Goal: Use online tool/utility: Utilize a website feature to perform a specific function

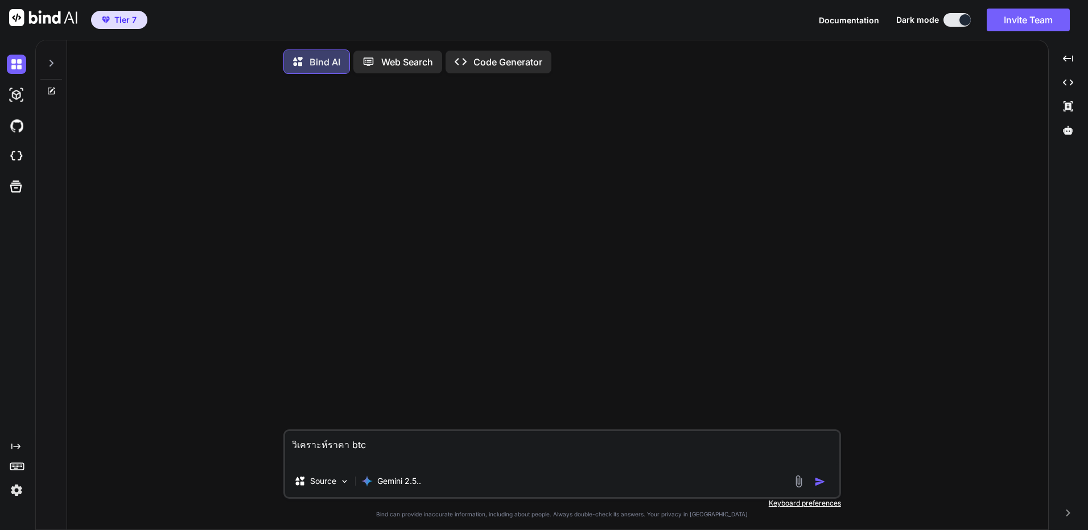
click at [20, 489] on img at bounding box center [16, 490] width 19 height 19
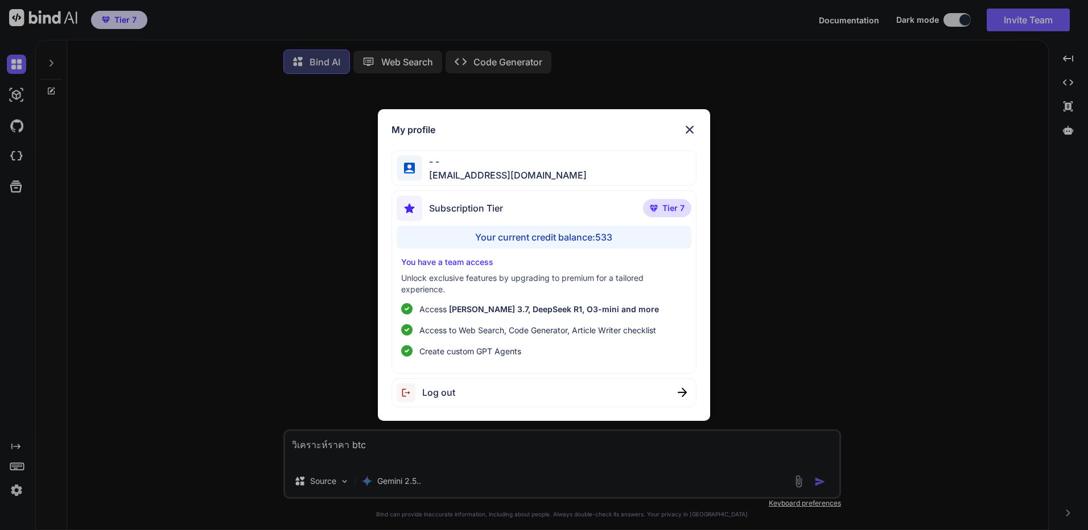
click at [505, 392] on div "Log out" at bounding box center [543, 392] width 305 height 29
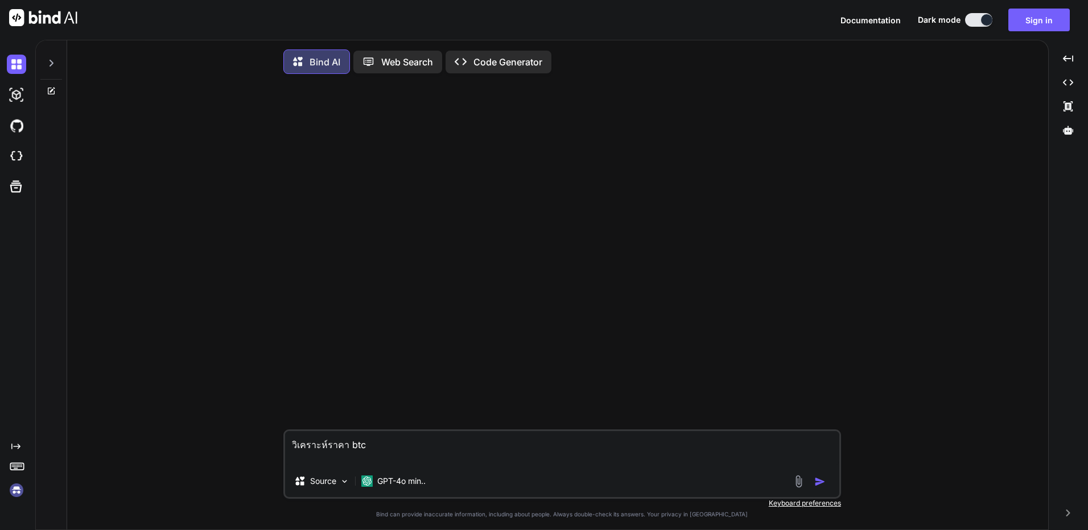
type textarea "x"
click at [11, 493] on img at bounding box center [16, 490] width 19 height 19
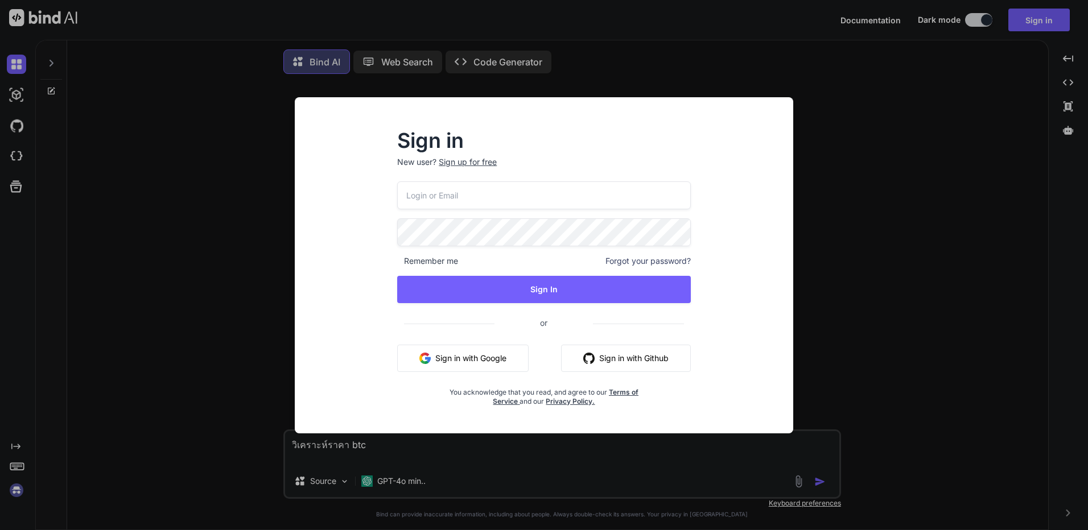
type input "[EMAIL_ADDRESS][DOMAIN_NAME]"
click at [530, 188] on input "[EMAIL_ADDRESS][DOMAIN_NAME]" at bounding box center [544, 195] width 294 height 28
click at [713, 217] on div "Sign in New user? Sign up for free [EMAIL_ADDRESS][DOMAIN_NAME] Remember me For…" at bounding box center [544, 276] width 480 height 316
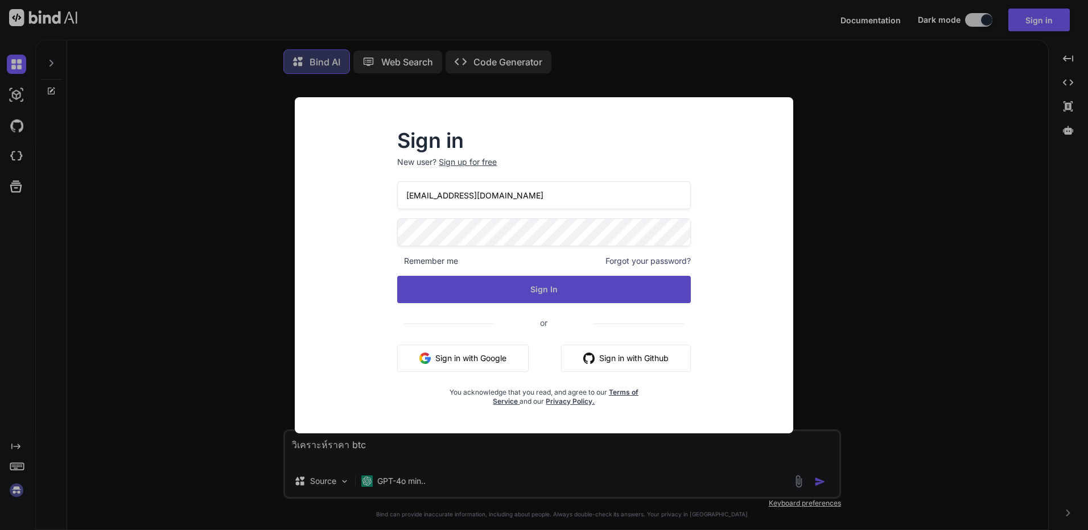
click at [573, 290] on button "Sign In" at bounding box center [544, 289] width 294 height 27
click at [574, 295] on button "Sign In" at bounding box center [544, 289] width 294 height 27
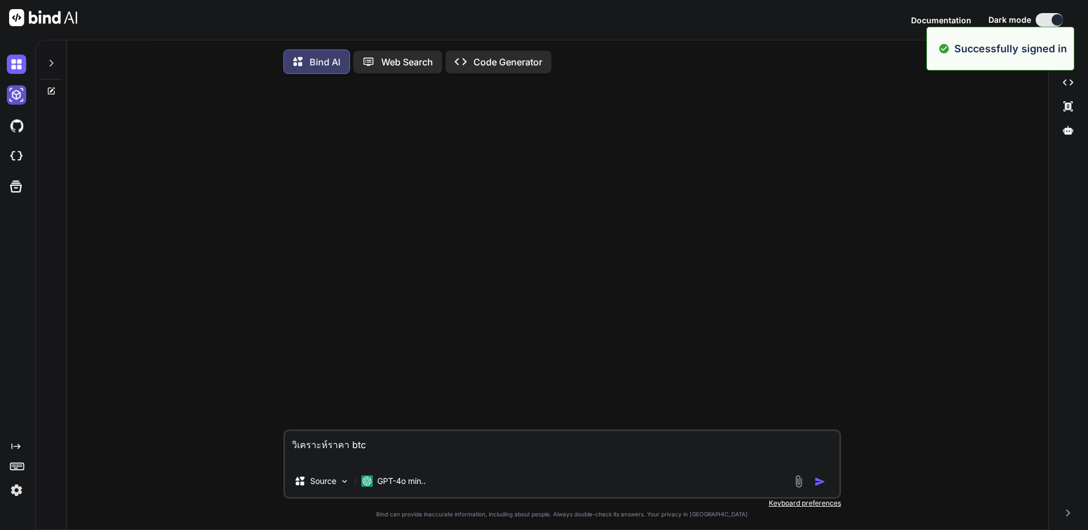
click at [19, 89] on img at bounding box center [16, 94] width 19 height 19
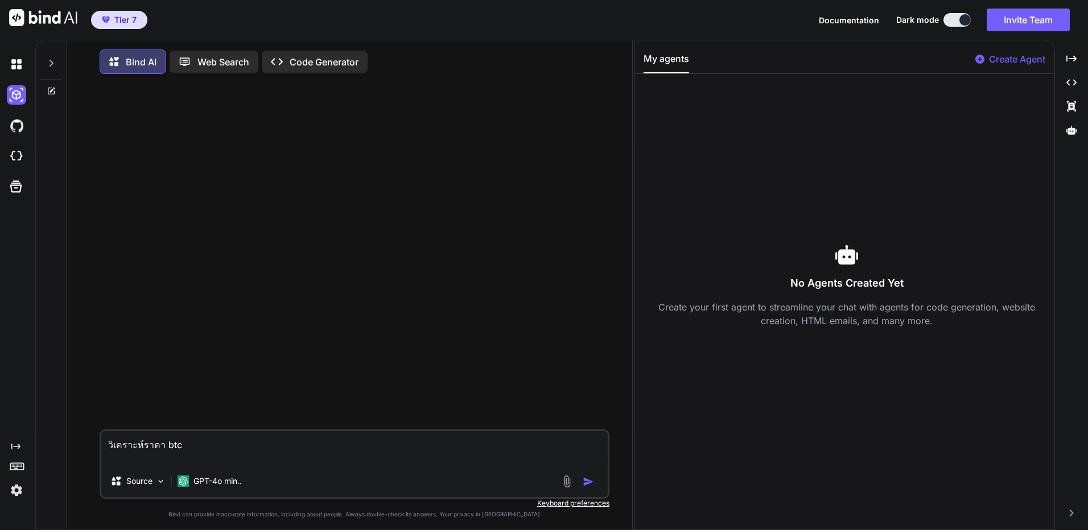
click at [51, 61] on icon at bounding box center [51, 63] width 4 height 7
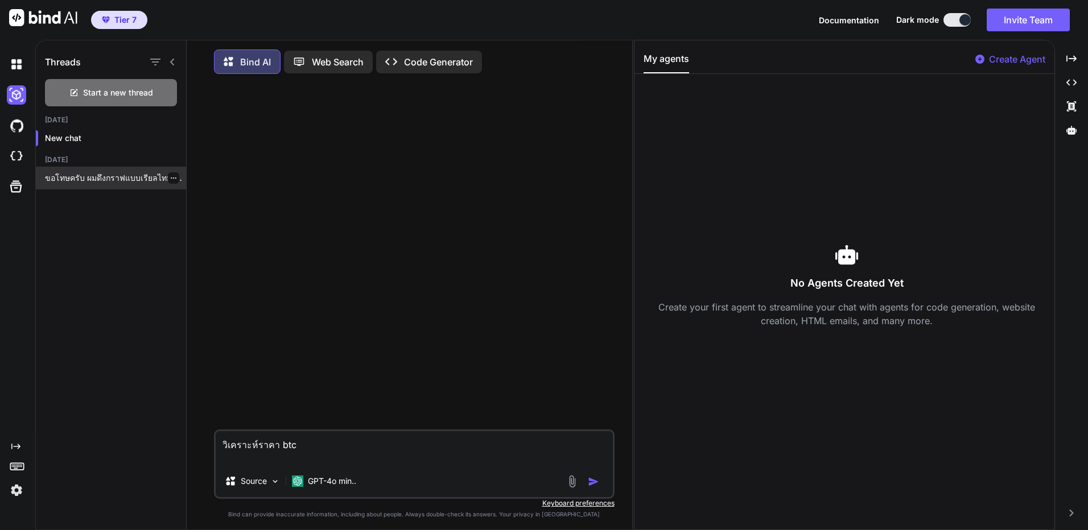
click at [143, 181] on p "ขอโทษครับ ผมดึงกราฟแบบเรียลไทม์[PERSON_NAME]จากที่นี่ แต่ช่วยได้หลายอย่าง — บอก…" at bounding box center [115, 177] width 141 height 11
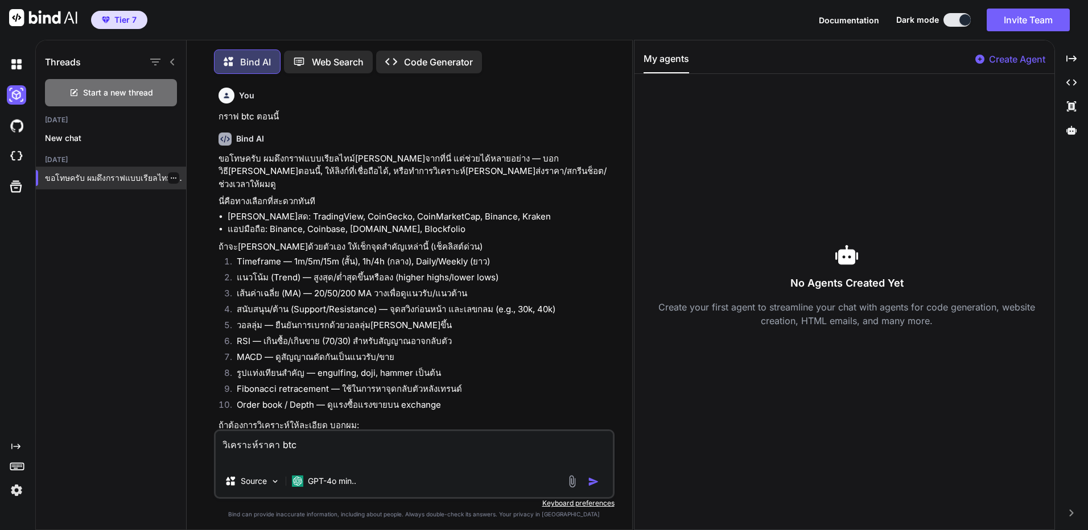
scroll to position [6, 0]
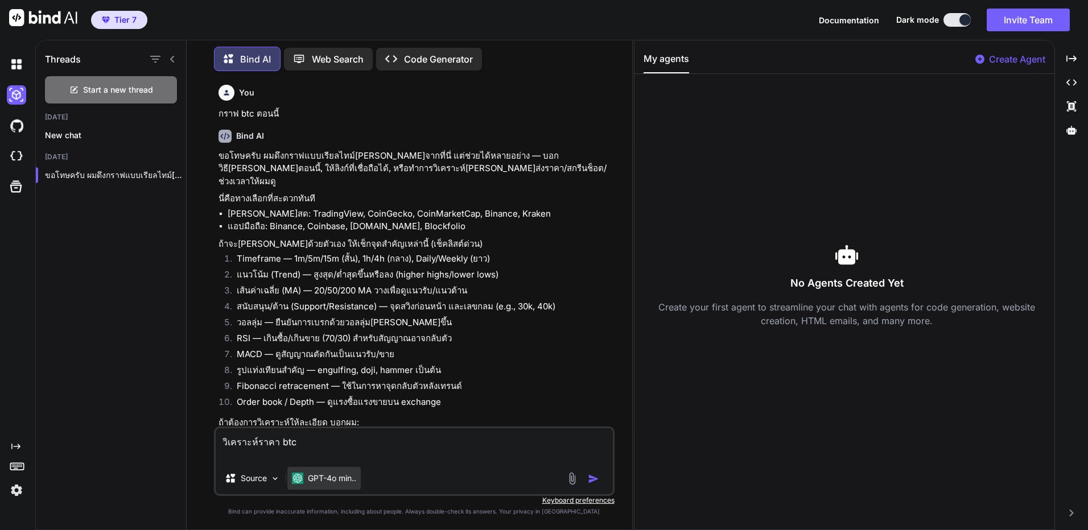
click at [302, 476] on img at bounding box center [297, 478] width 11 height 11
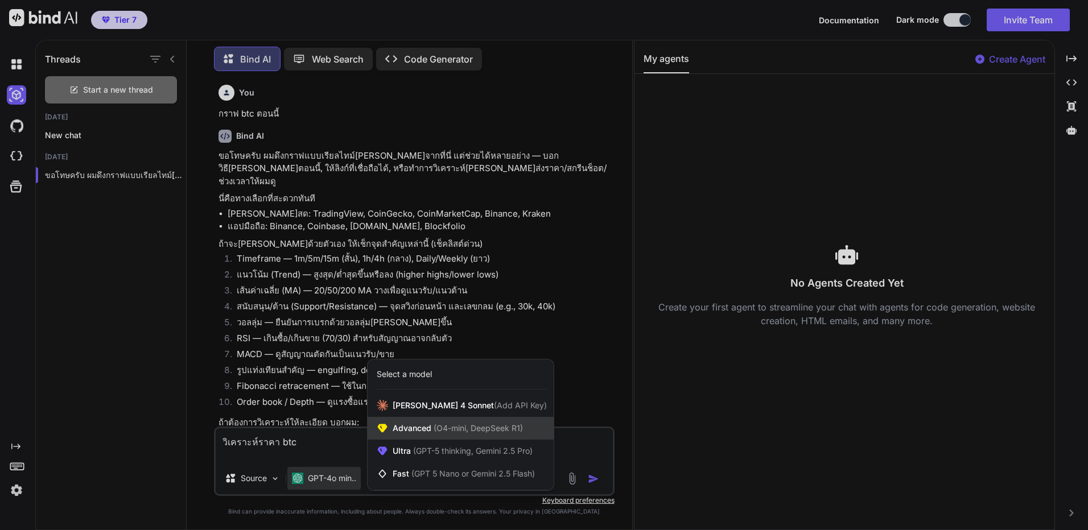
click at [429, 432] on span "Advanced (O4-mini, DeepSeek R1)" at bounding box center [458, 428] width 130 height 11
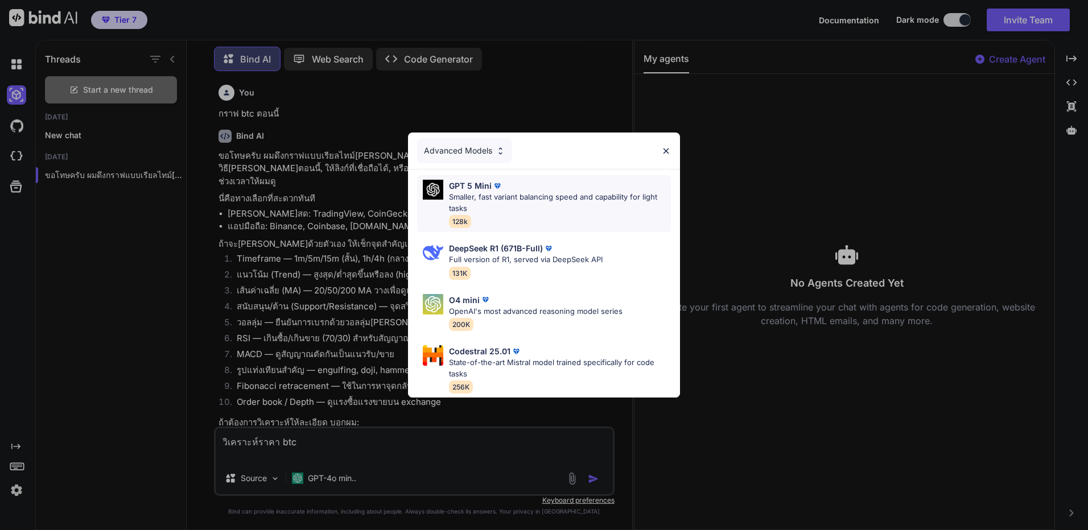
click at [512, 220] on div "GPT 5 Mini Smaller, fast variant balancing speed and capability for light tasks…" at bounding box center [560, 204] width 222 height 48
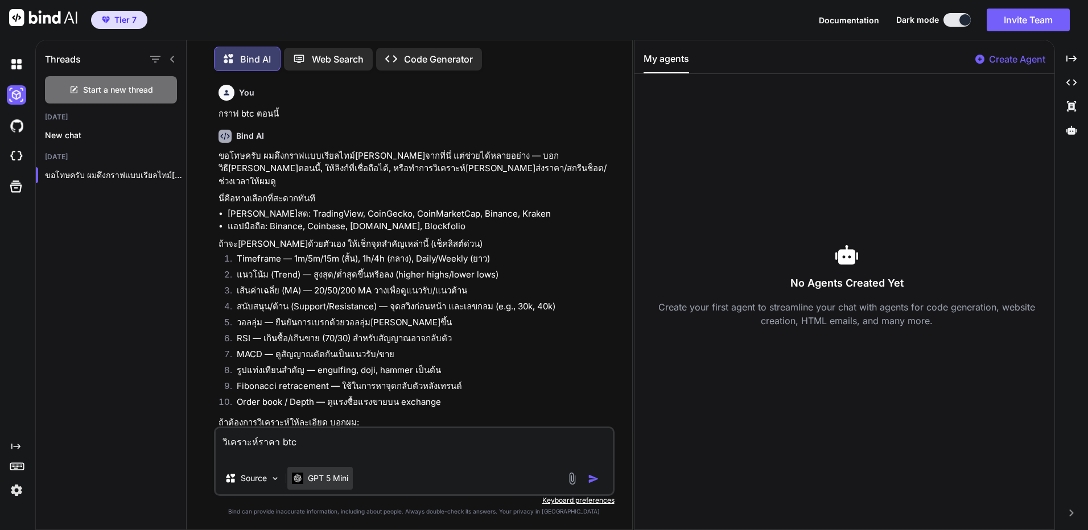
click at [342, 476] on p "GPT 5 Mini" at bounding box center [328, 478] width 40 height 11
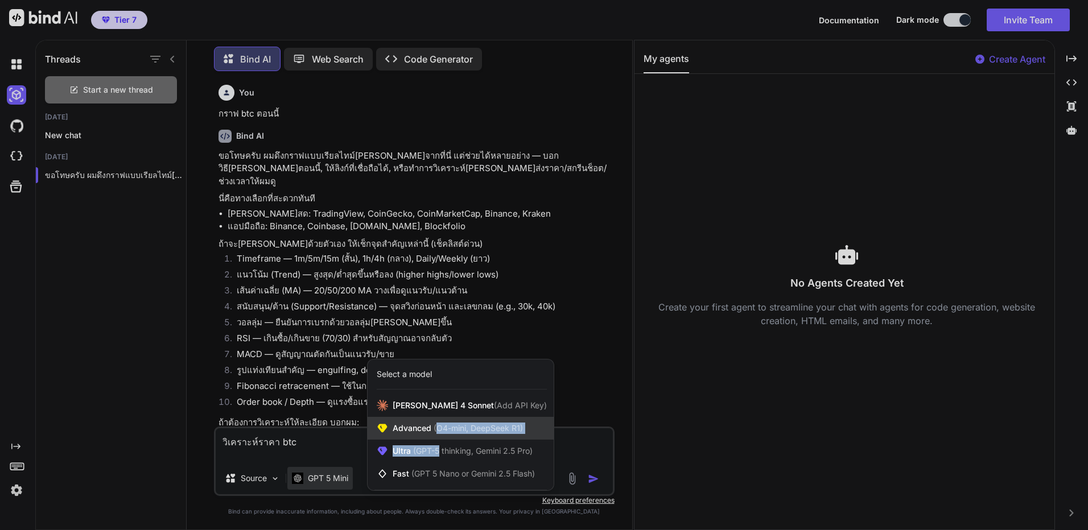
click at [440, 439] on div "[PERSON_NAME] 4 Sonnet (Add API Key) Advanced (O4-mini, DeepSeek R1) Ultra (GPT…" at bounding box center [461, 439] width 186 height 91
drag, startPoint x: 440, startPoint y: 439, endPoint x: 423, endPoint y: 434, distance: 17.8
click at [423, 434] on div "Advanced (O4-mini, DeepSeek R1)" at bounding box center [461, 428] width 186 height 23
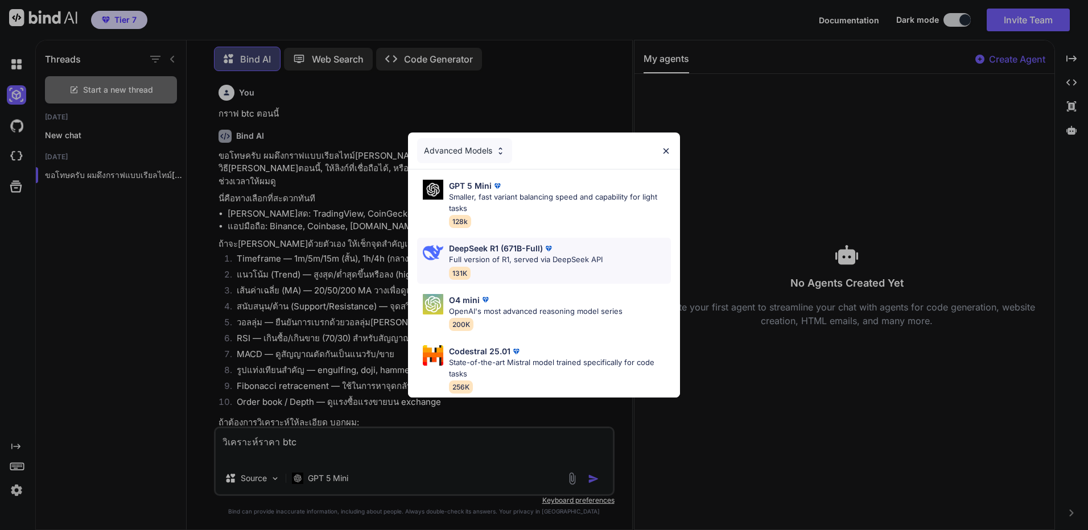
click at [517, 267] on div "DeepSeek R1 (671B-Full) Full version of R1, served via DeepSeek API 131K" at bounding box center [526, 260] width 154 height 37
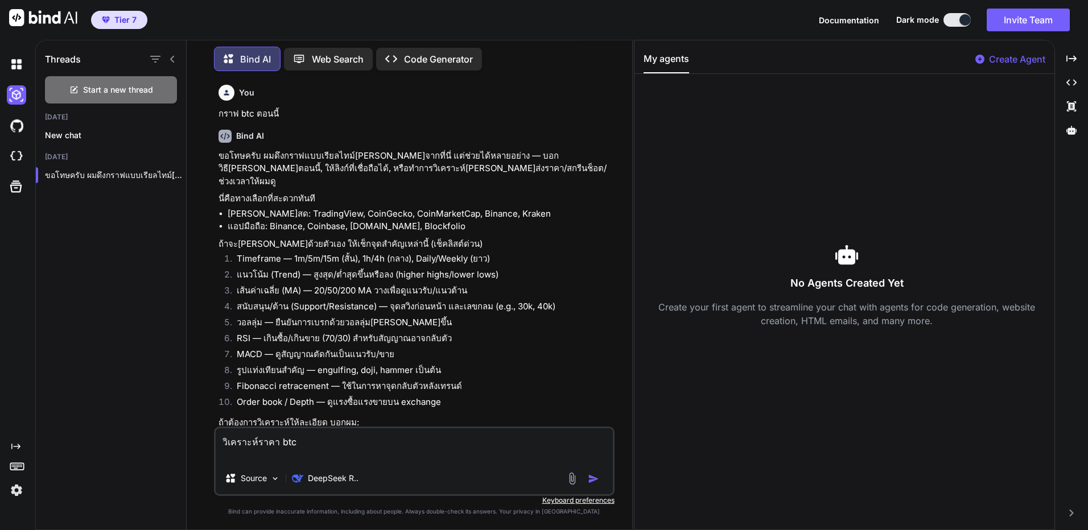
click at [591, 480] on img "button" at bounding box center [593, 478] width 11 height 11
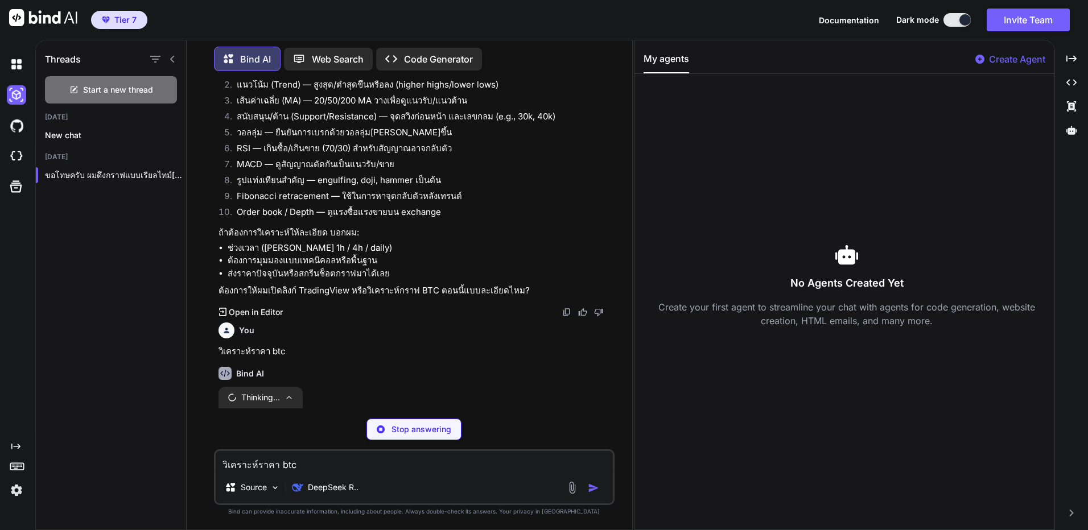
scroll to position [214, 0]
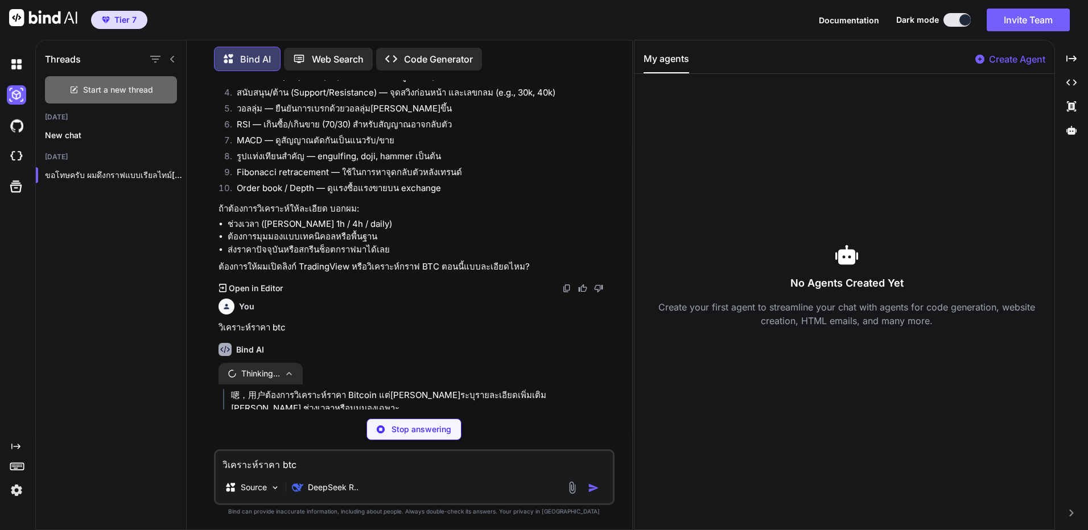
click at [138, 99] on div "Start a new thread" at bounding box center [111, 89] width 132 height 27
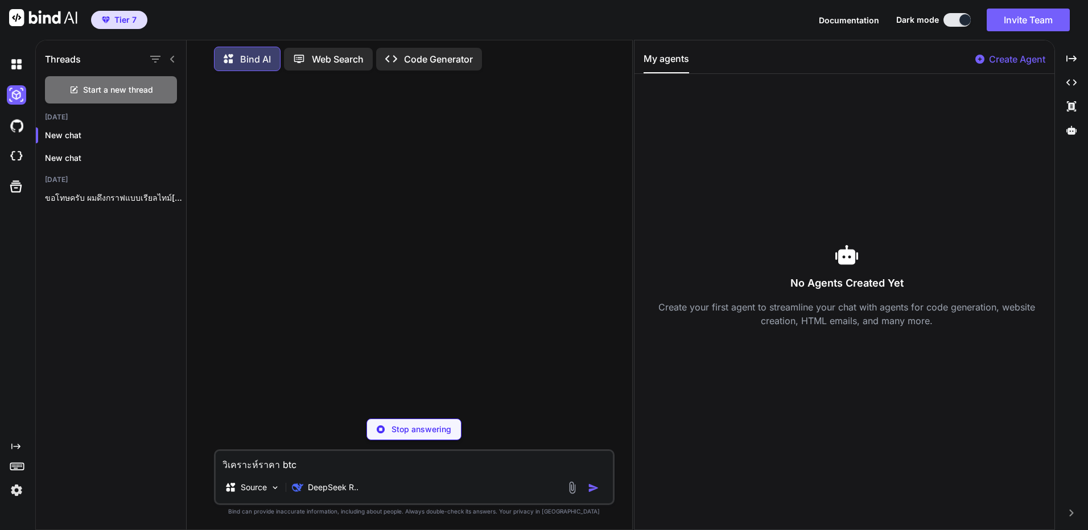
click at [1004, 56] on p "Create Agent" at bounding box center [1017, 59] width 56 height 14
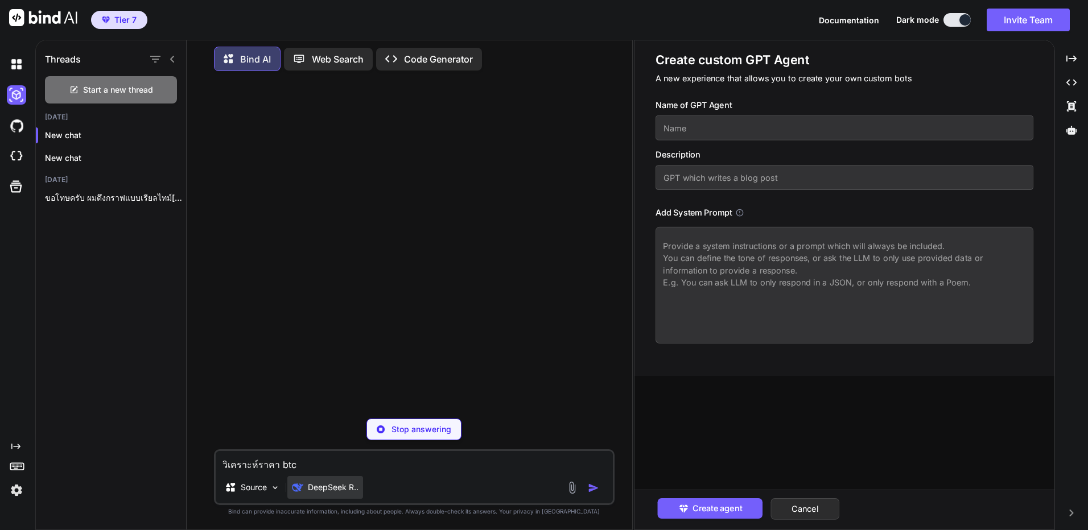
click at [358, 476] on div "DeepSeek R.." at bounding box center [325, 487] width 76 height 23
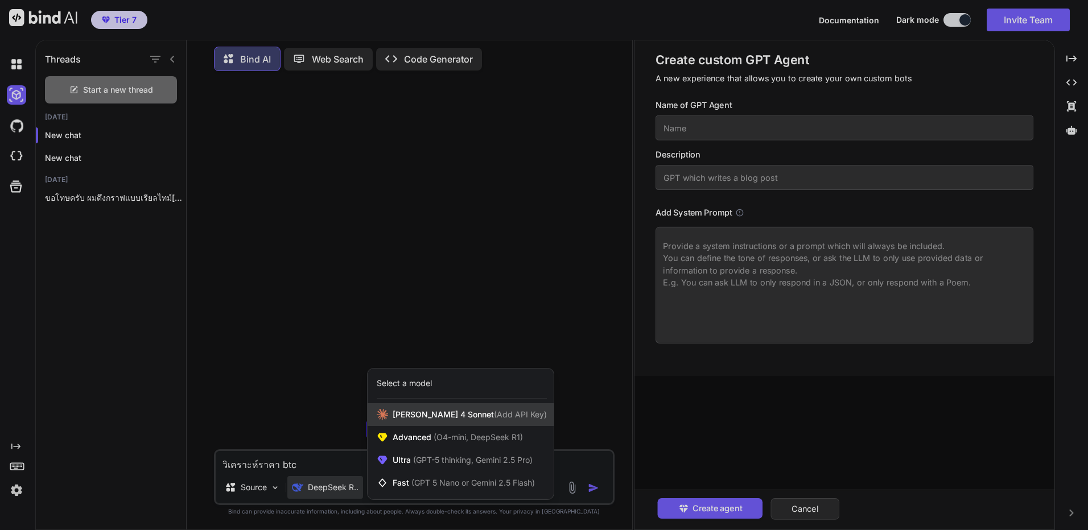
click at [444, 423] on div "[PERSON_NAME] 4 Sonnet (Add API Key)" at bounding box center [461, 414] width 186 height 23
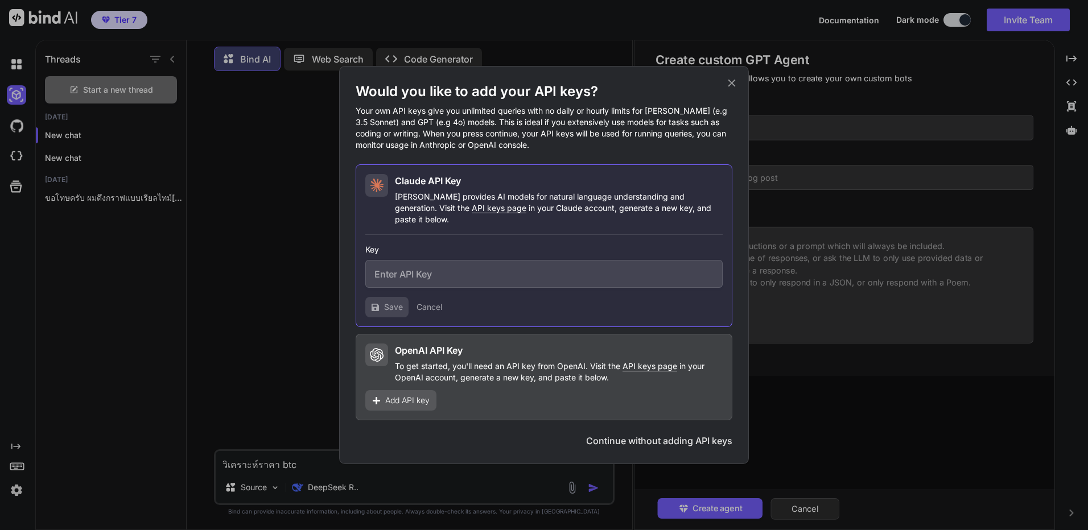
click at [358, 464] on div "Would you like to add your API keys? Your own API keys give you unlimited queri…" at bounding box center [544, 265] width 1088 height 530
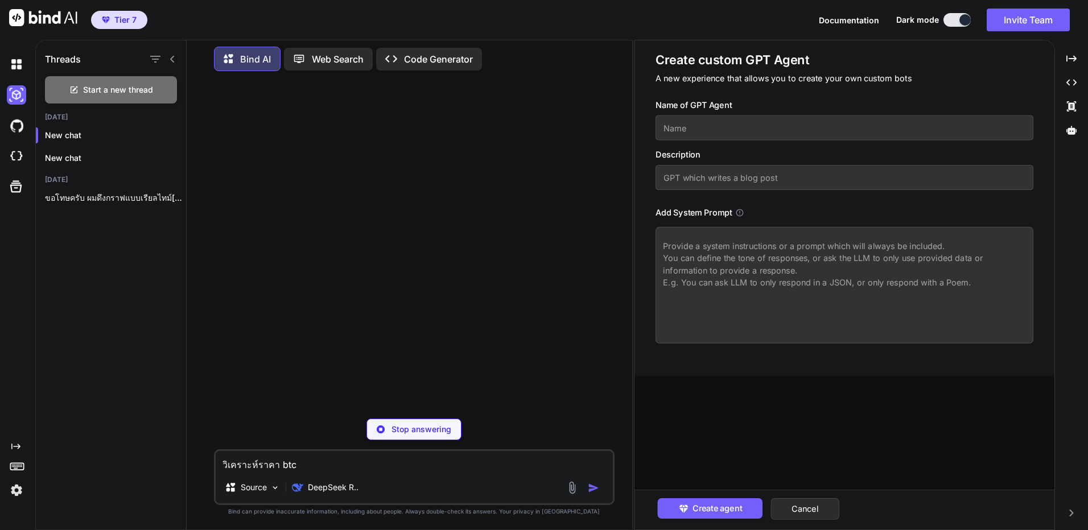
click at [346, 469] on textarea "วิเคราะห์ราคา btc" at bounding box center [414, 461] width 397 height 20
click at [342, 501] on div "DeepSeek R.." at bounding box center [325, 489] width 76 height 27
click at [342, 494] on div "DeepSeek R.." at bounding box center [325, 487] width 76 height 23
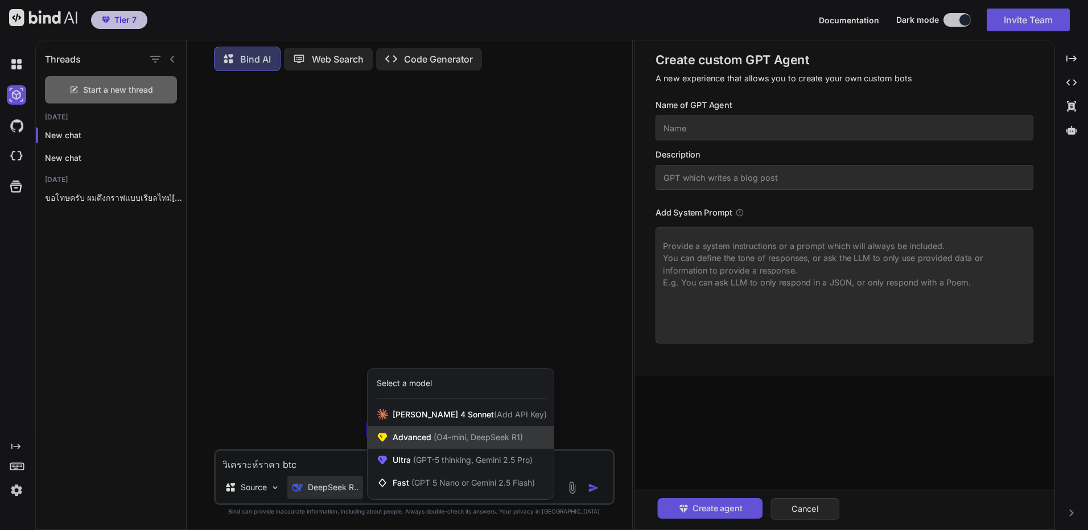
click at [407, 439] on span "Advanced (O4-mini, DeepSeek R1)" at bounding box center [458, 437] width 130 height 11
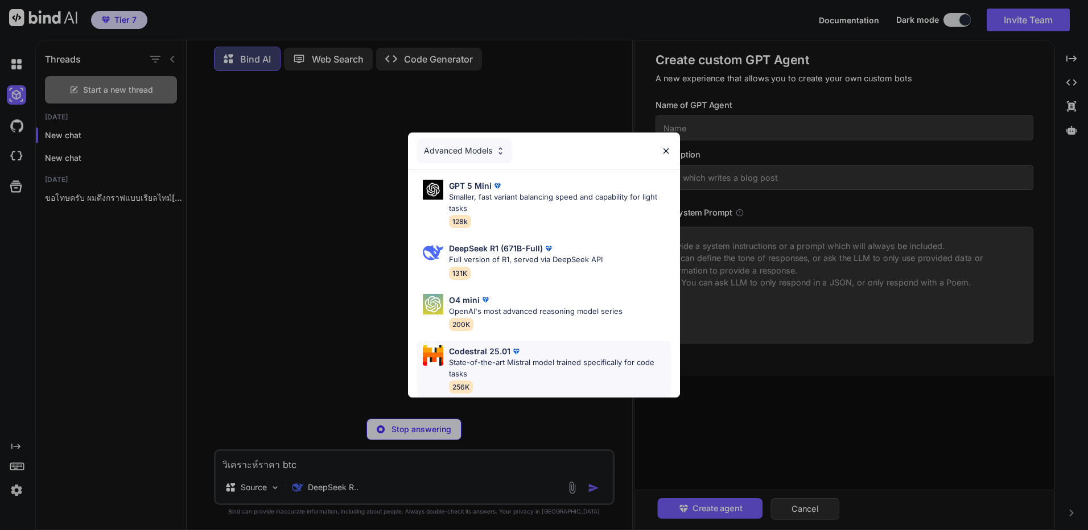
click at [506, 362] on p "State-of-the-art Mistral model trained specifically for code tasks" at bounding box center [560, 368] width 222 height 22
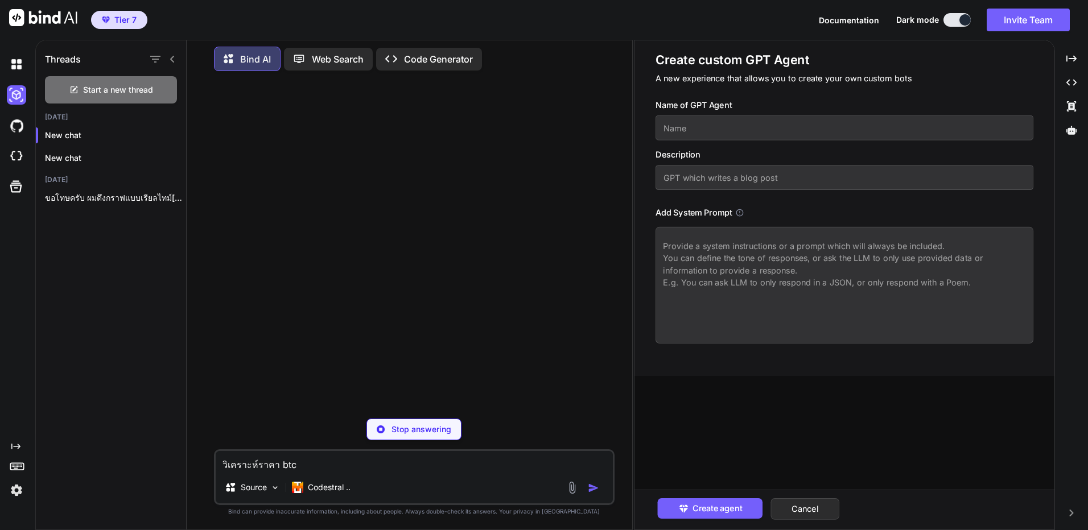
click at [358, 465] on textarea "วิเคราะห์ราคา btc" at bounding box center [414, 461] width 397 height 20
type textarea "x"
type textarea "l"
type textarea "x"
type textarea "li"
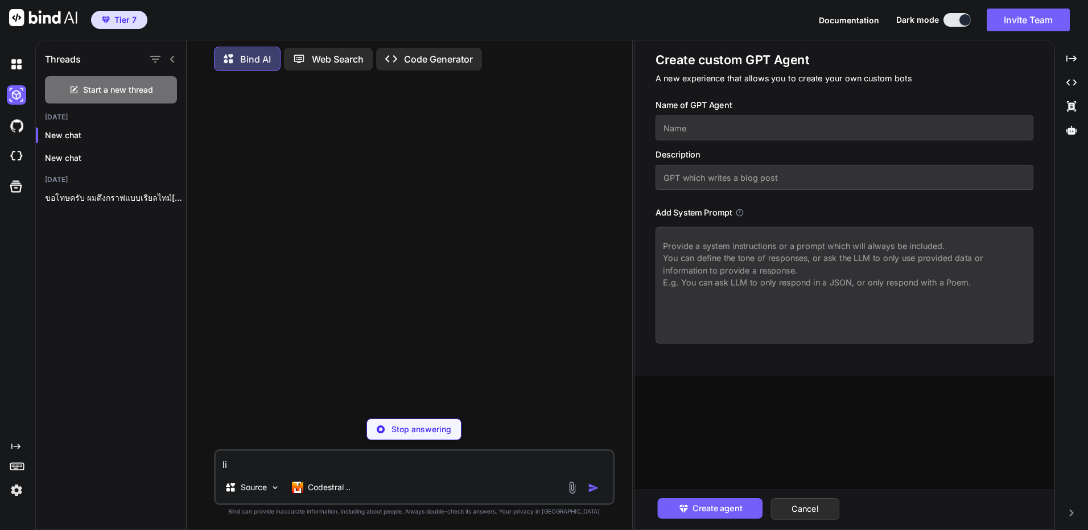
type textarea "x"
type textarea "lih"
type textarea "x"
type textarea "lihk"
type textarea "x"
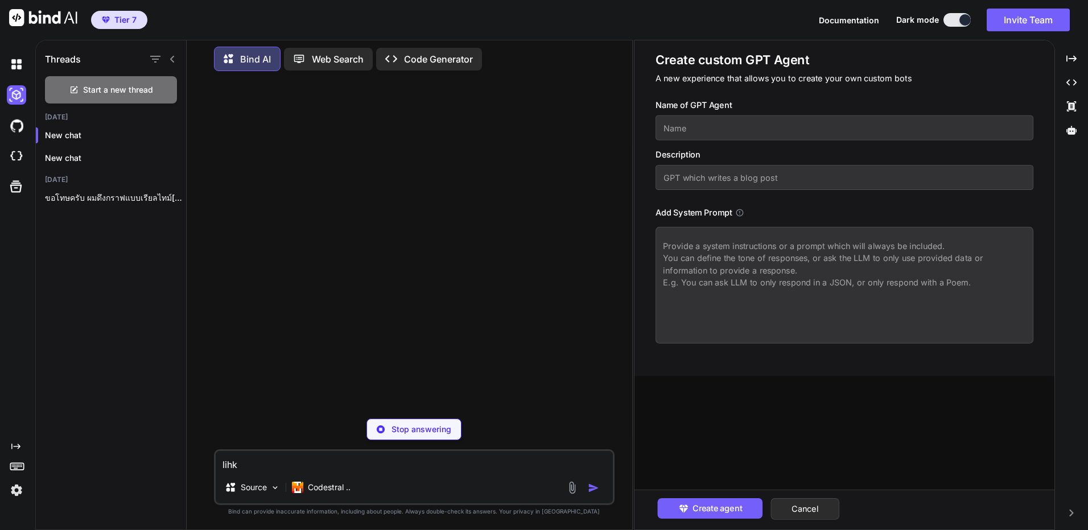
type textarea "lih"
type textarea "x"
type textarea "li"
type textarea "x"
type textarea "l"
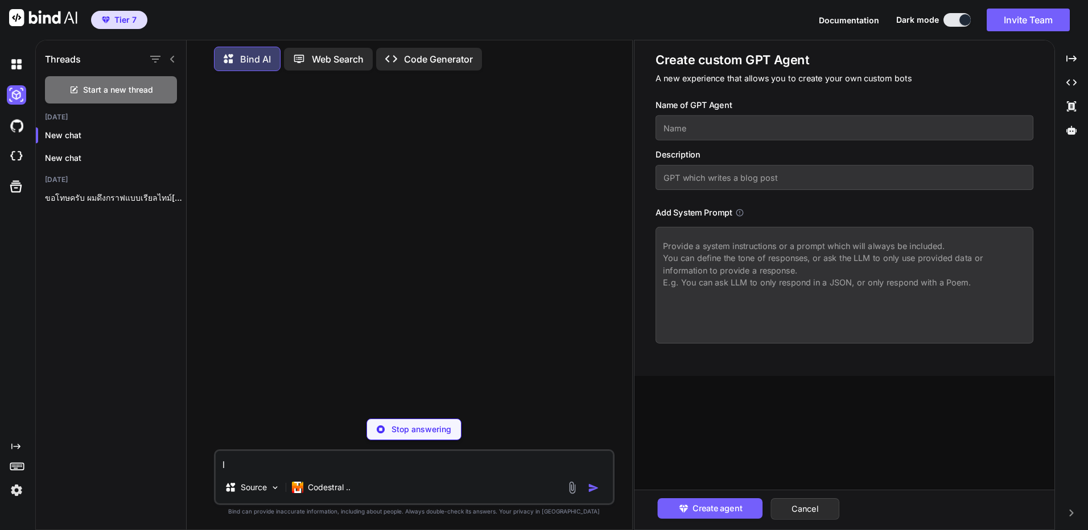
type textarea "x"
type textarea "ส"
type textarea "x"
type textarea "สร"
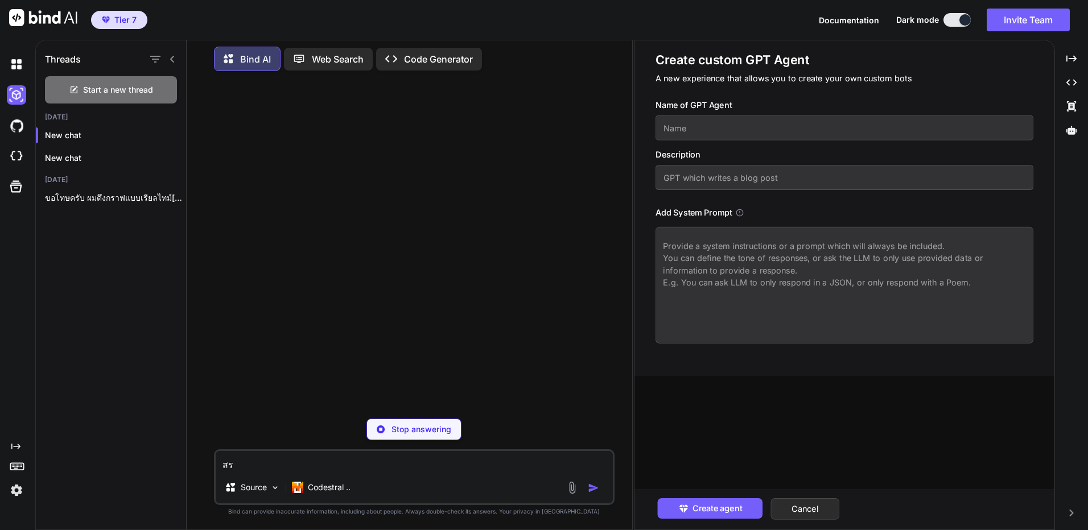
type textarea "x"
type textarea "สร้"
type textarea "x"
type textarea "สร้า"
type textarea "x"
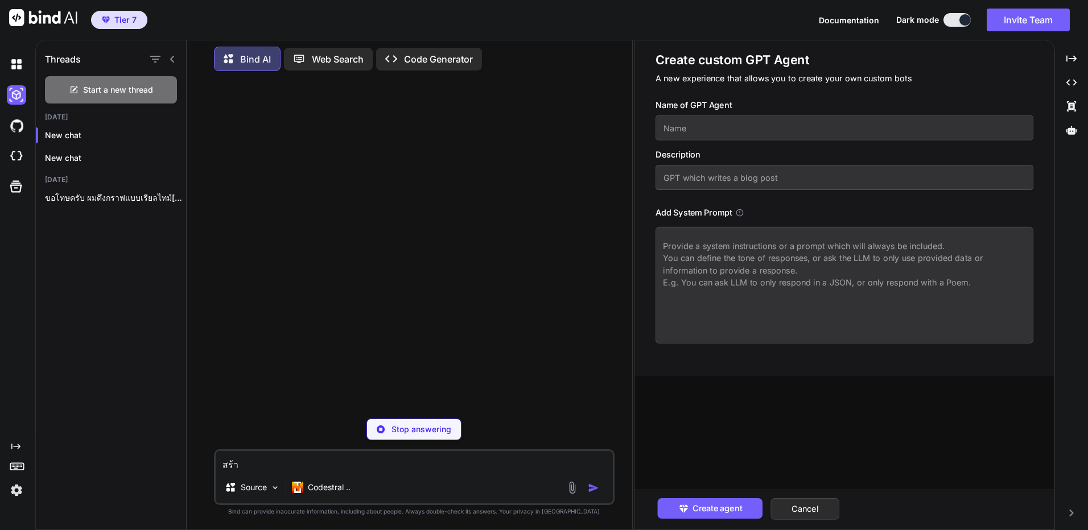
type textarea "สร้าง"
type textarea "x"
type textarea "สร้างแ"
type textarea "x"
type textarea "สร้างแอ"
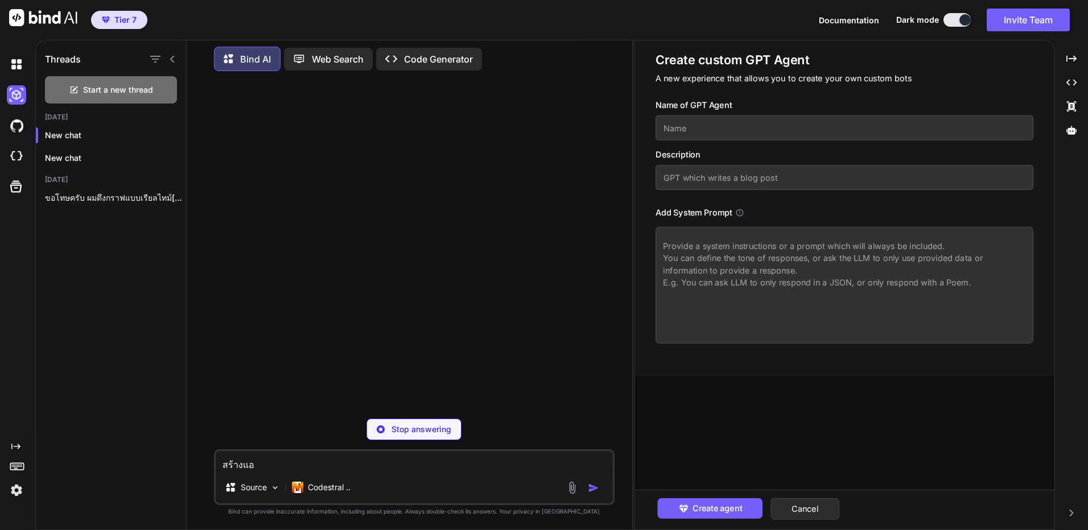
type textarea "x"
type textarea "สร้างแอพ"
type textarea "x"
type textarea "สร้างแอพค"
type textarea "x"
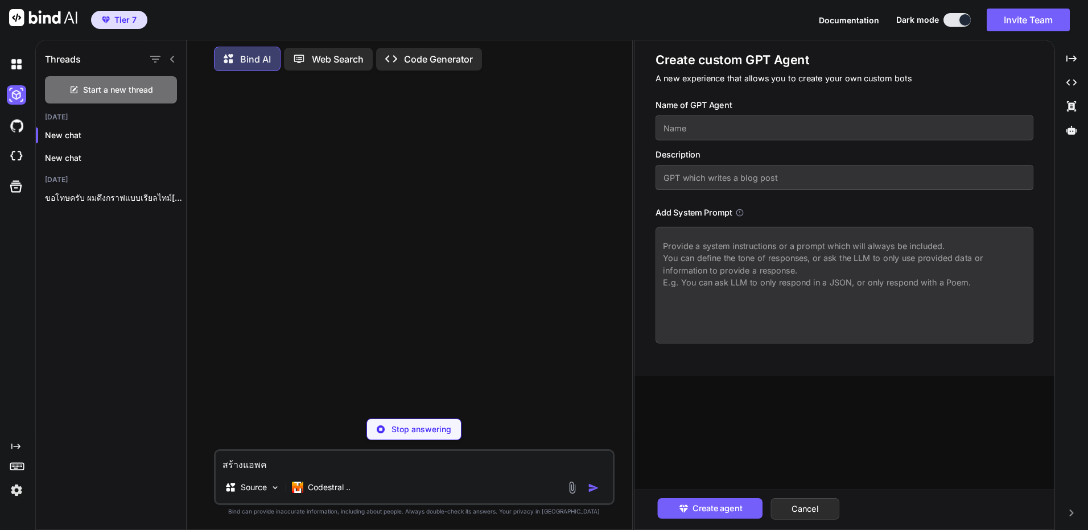
type textarea "สร้างแอพคำ"
type textarea "x"
type textarea "สร้างแอพคำน"
type textarea "x"
type textarea "สร้างแอพคำนว"
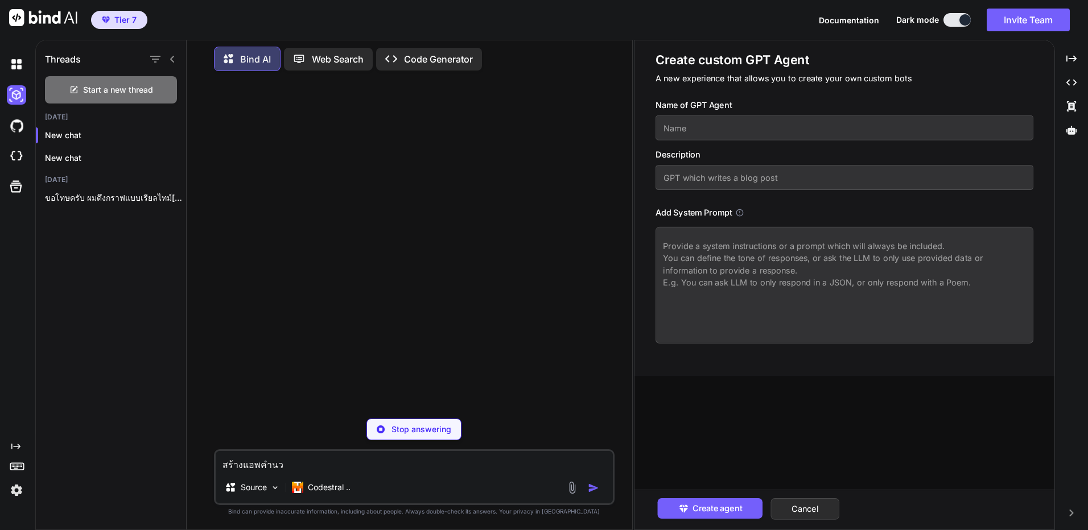
type textarea "x"
type textarea "สร้างแอพคำนวน"
type textarea "x"
type textarea "สร้างแอพคำนวน"
type textarea "x"
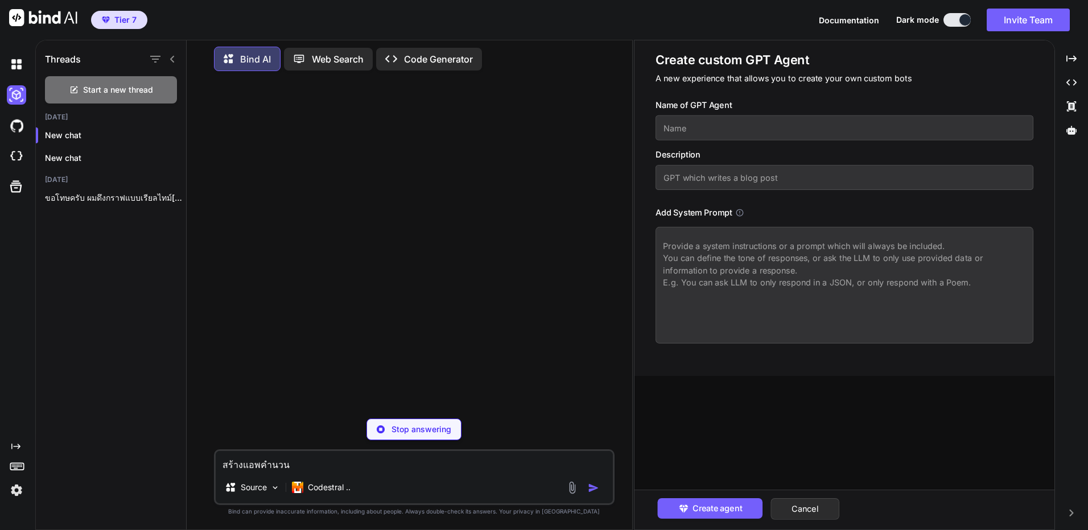
type textarea "สร้างแอพคำนวน i"
type textarea "x"
type textarea "สร้างแอพคำนวน id"
type textarea "x"
type textarea "สร้างแอพคำนวน i"
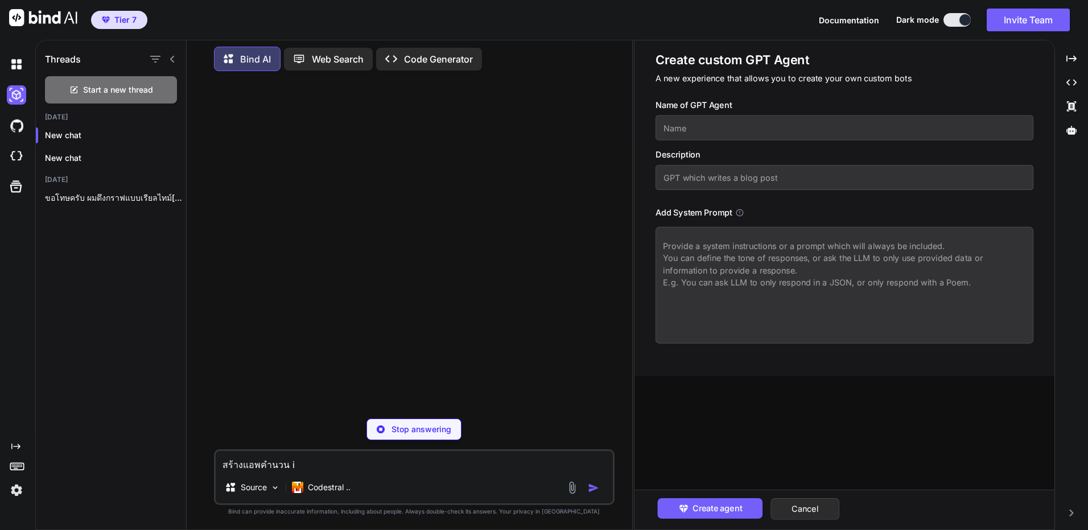
type textarea "x"
type textarea "สร้างแอพคำนวน ib"
type textarea "x"
type textarea "สร้างแอพคำนวน ibm"
type textarea "x"
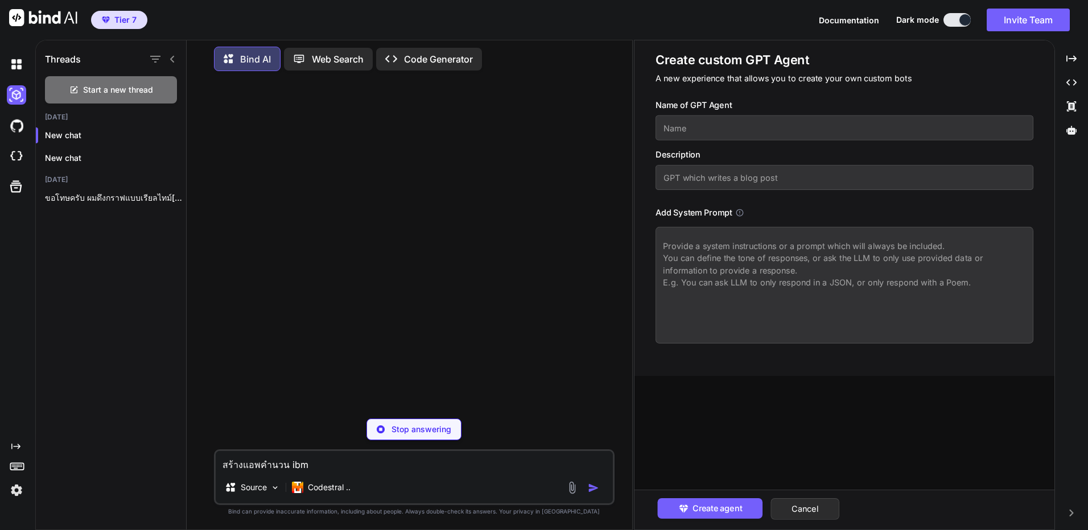
type textarea "สร้างแอพคำนวน ibm"
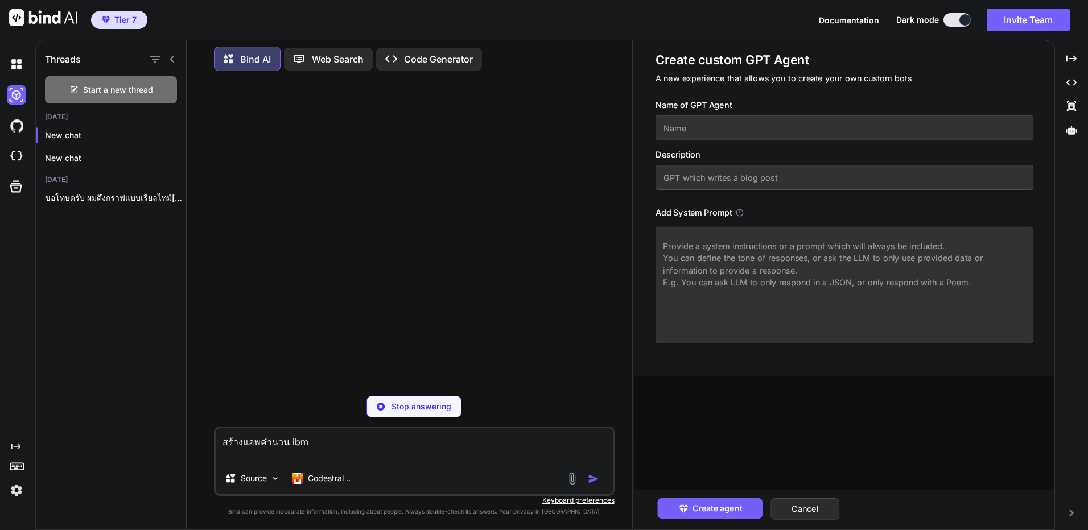
type textarea "x"
type textarea "สร้างแอพคำนวน ibm"
click at [427, 409] on p "Stop answering" at bounding box center [421, 406] width 60 height 11
click at [596, 481] on img "button" at bounding box center [593, 478] width 11 height 11
click at [596, 481] on div at bounding box center [584, 478] width 38 height 13
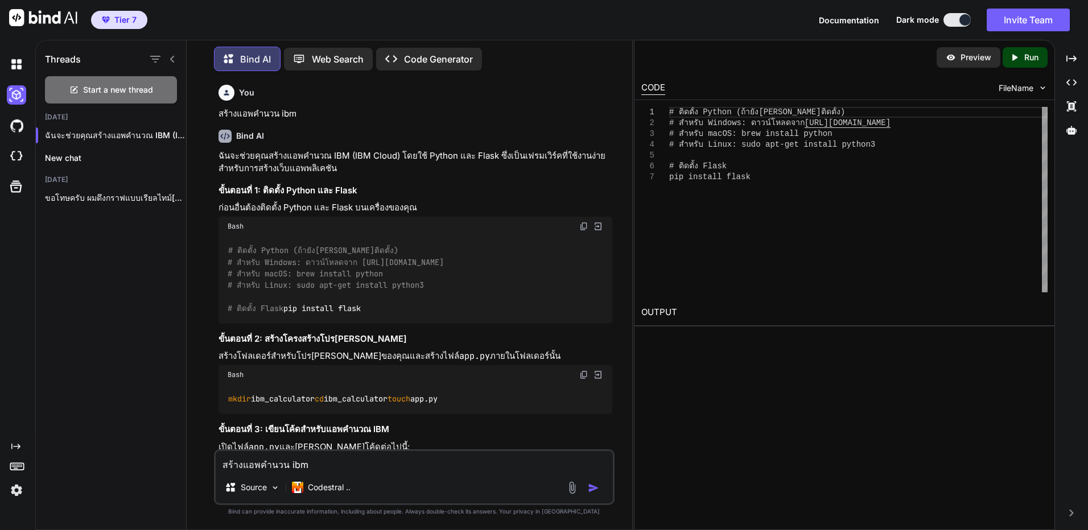
click at [261, 114] on p "สร้างแอพคำนวน ibm" at bounding box center [415, 114] width 394 height 13
copy p "สร้างแอพคำนวน ibm"
click at [463, 59] on p "Code Generator" at bounding box center [438, 59] width 69 height 14
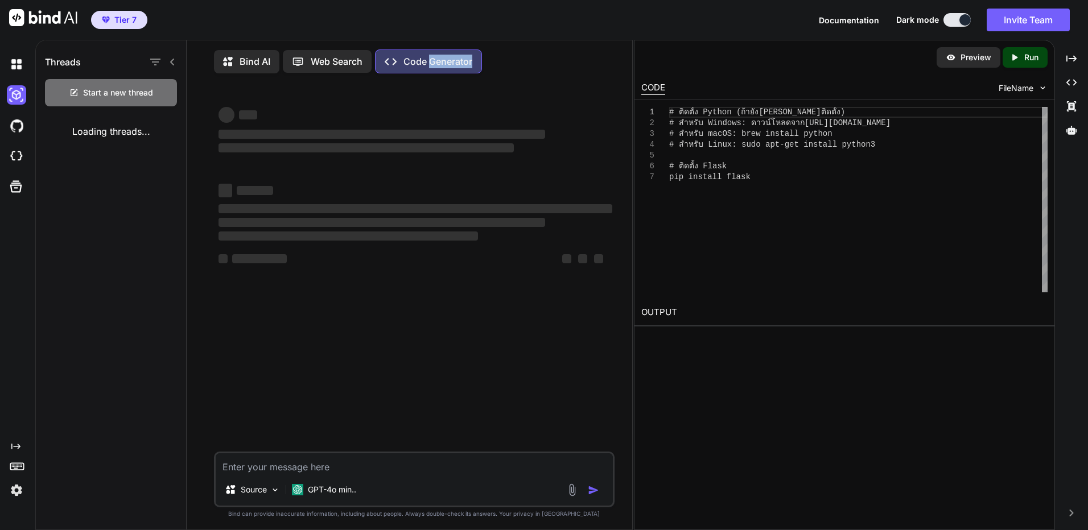
click at [441, 62] on p "Code Generator" at bounding box center [437, 62] width 69 height 14
click at [352, 469] on textarea at bounding box center [414, 463] width 397 height 20
paste textarea "สร้างแอพคำนวน ibm"
type textarea "x"
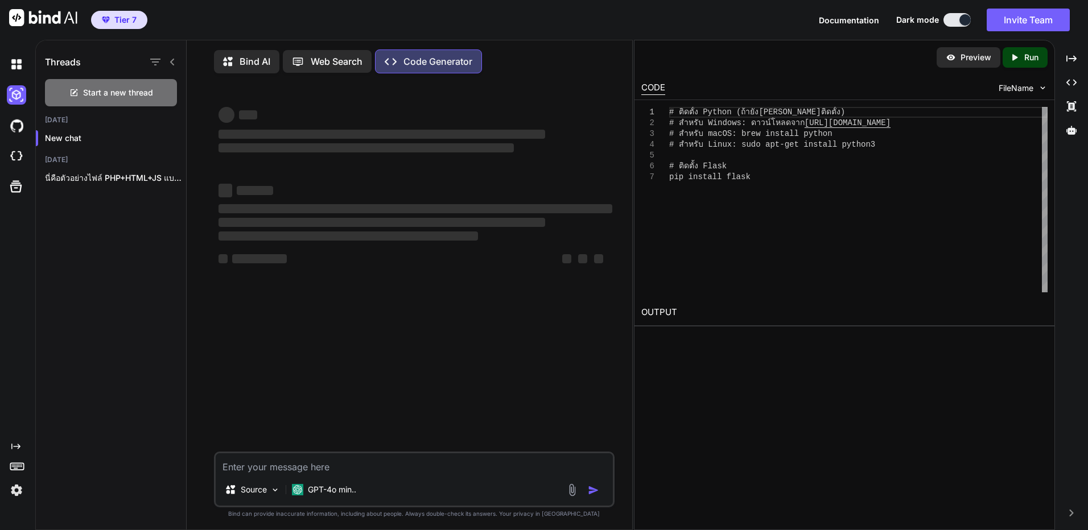
type textarea "สร้างแอพคำนวน ibm"
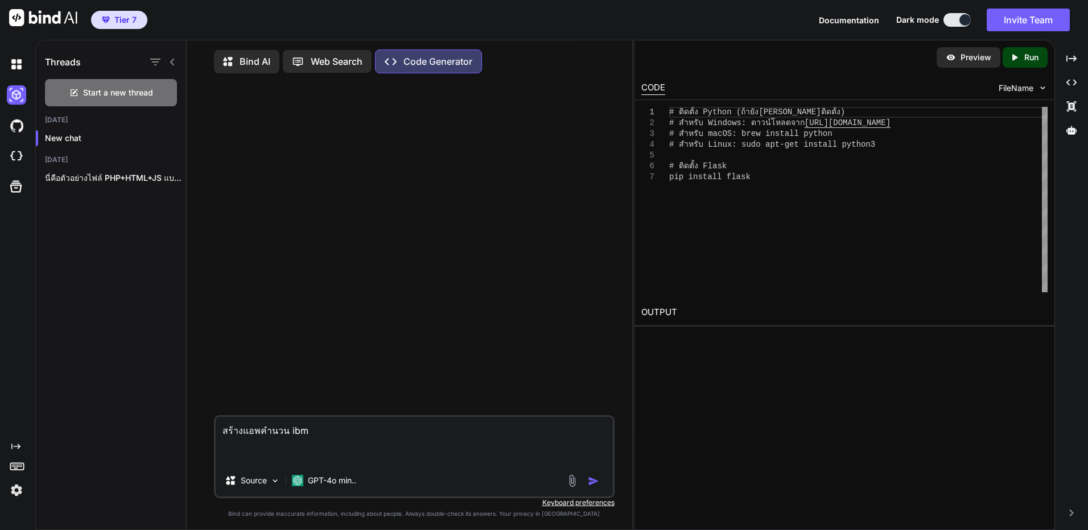
type textarea "x"
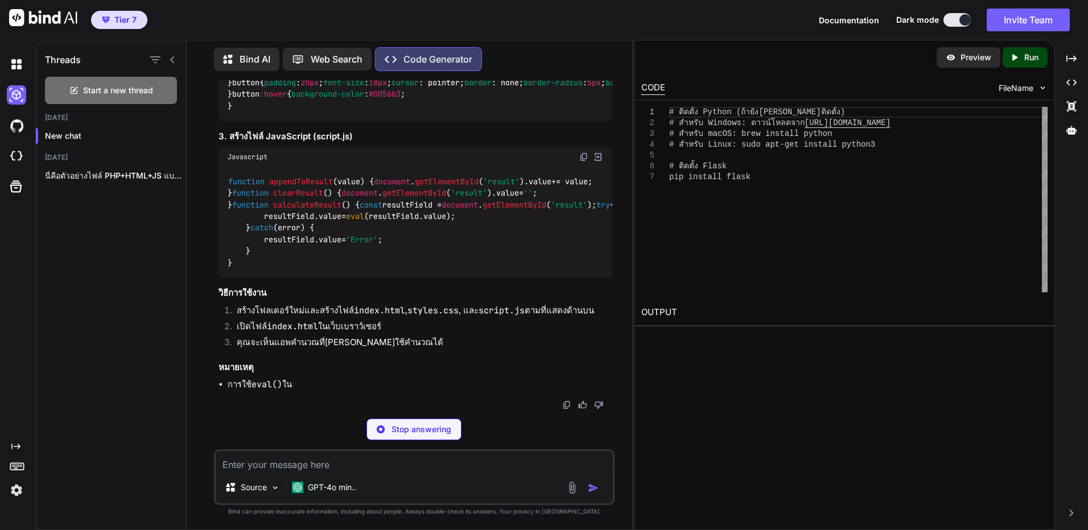
scroll to position [1156, 0]
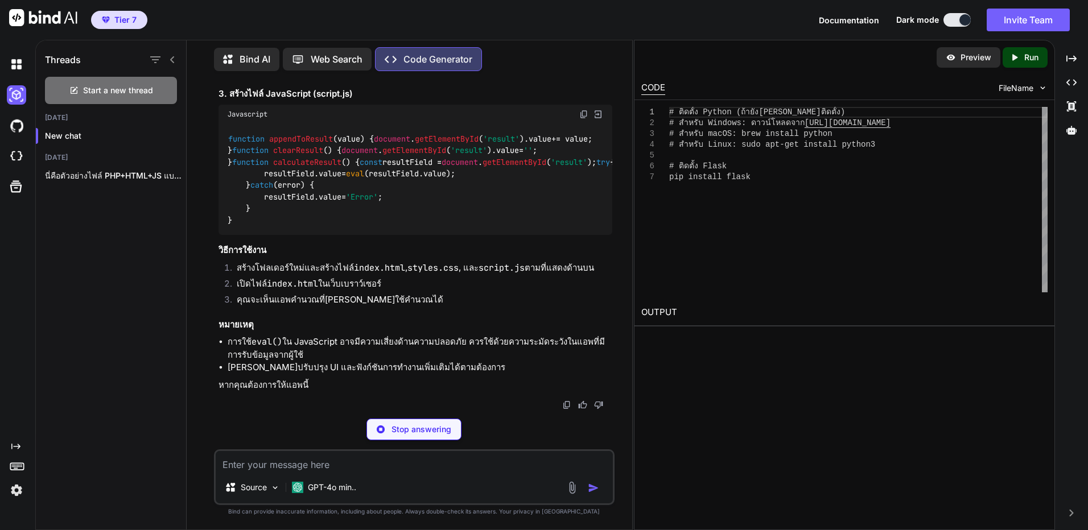
type textarea "x"
type textarea "<script src="script.js"></script> </body> </html>"
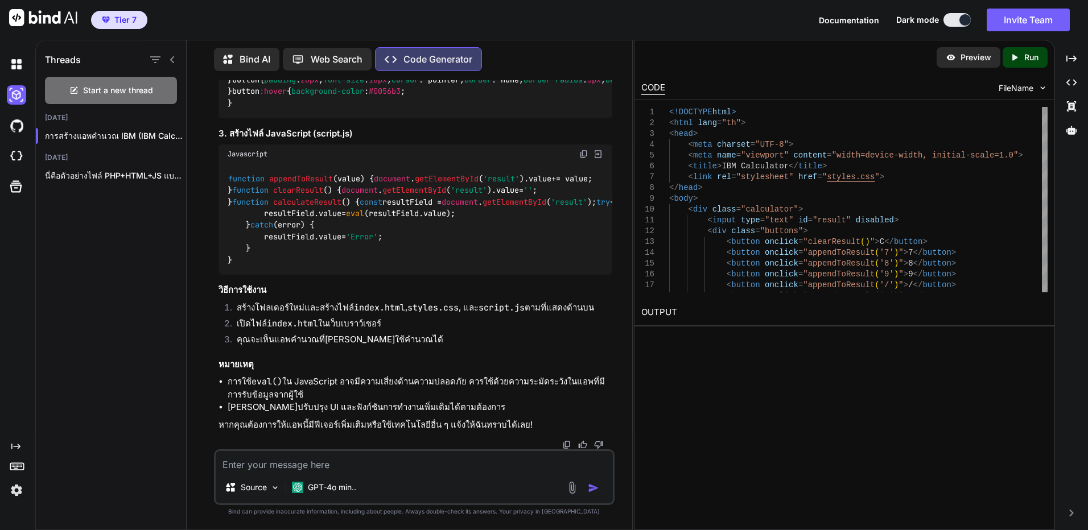
type textarea "x"
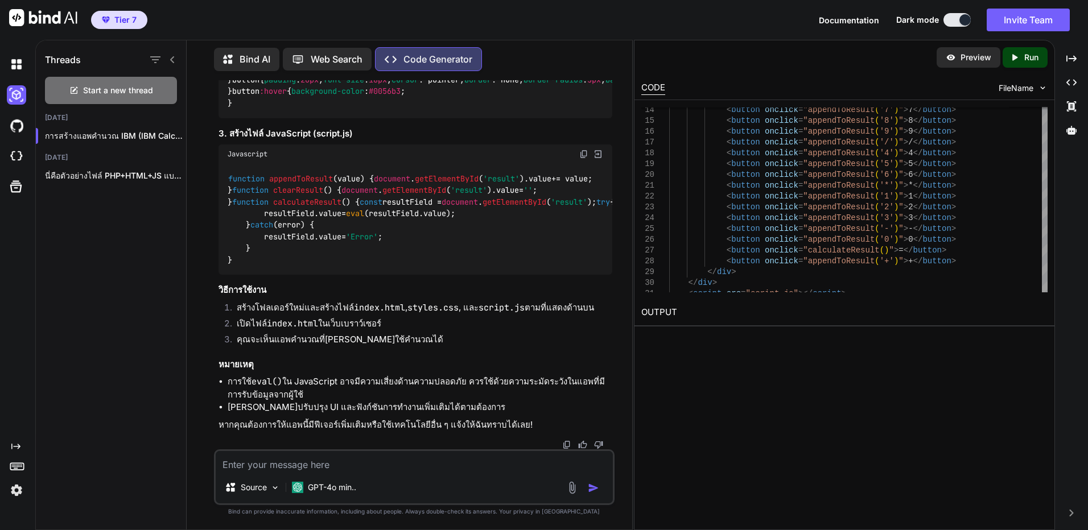
click at [1014, 52] on div "Created with Pixso. Run" at bounding box center [1024, 57] width 45 height 20
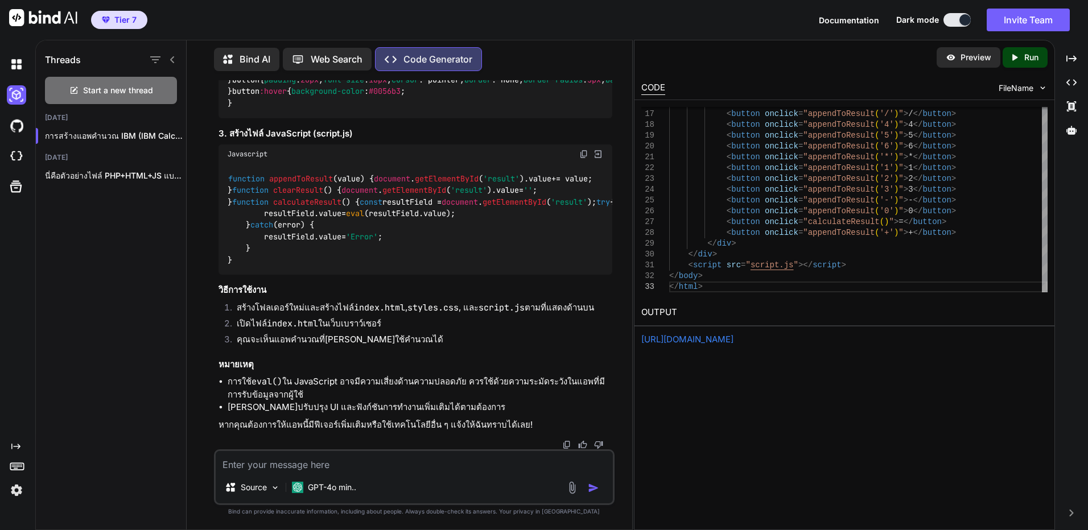
click at [733, 342] on link "[URL][DOMAIN_NAME]" at bounding box center [687, 339] width 92 height 11
